Goal: Information Seeking & Learning: Check status

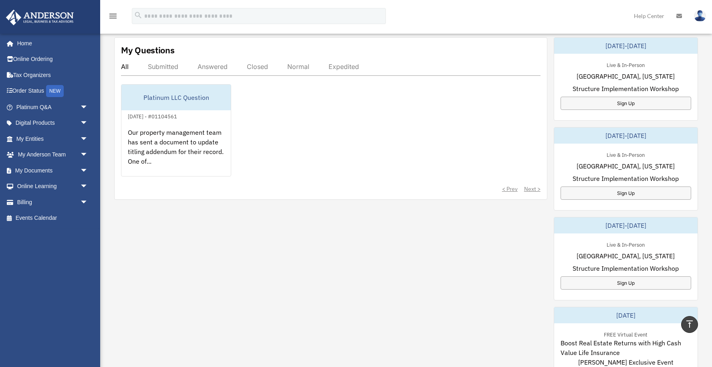
scroll to position [266, 0]
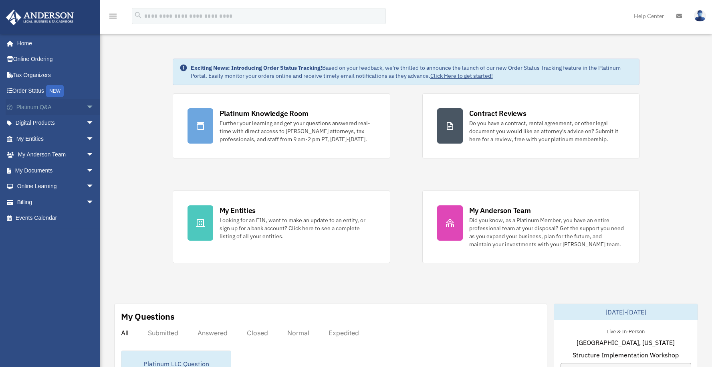
click at [86, 107] on span "arrow_drop_down" at bounding box center [94, 107] width 16 height 16
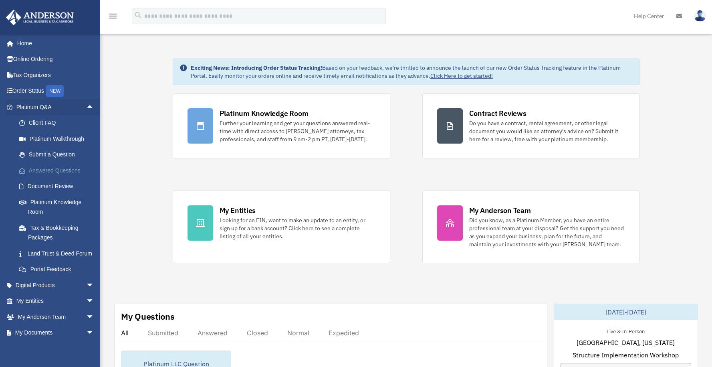
click at [50, 167] on link "Answered Questions" at bounding box center [58, 170] width 95 height 16
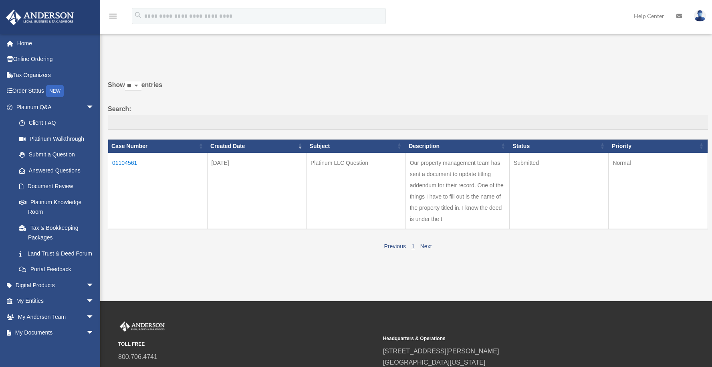
click at [468, 204] on td "Our property management team has sent a document to update titling addendum for…" at bounding box center [457, 191] width 104 height 76
click at [126, 165] on td "01104561" at bounding box center [157, 191] width 99 height 76
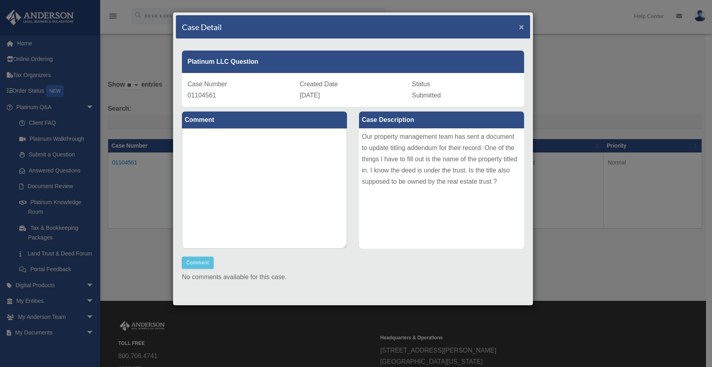
click at [519, 27] on span "×" at bounding box center [521, 26] width 5 height 9
